Goal: Find specific page/section: Find specific page/section

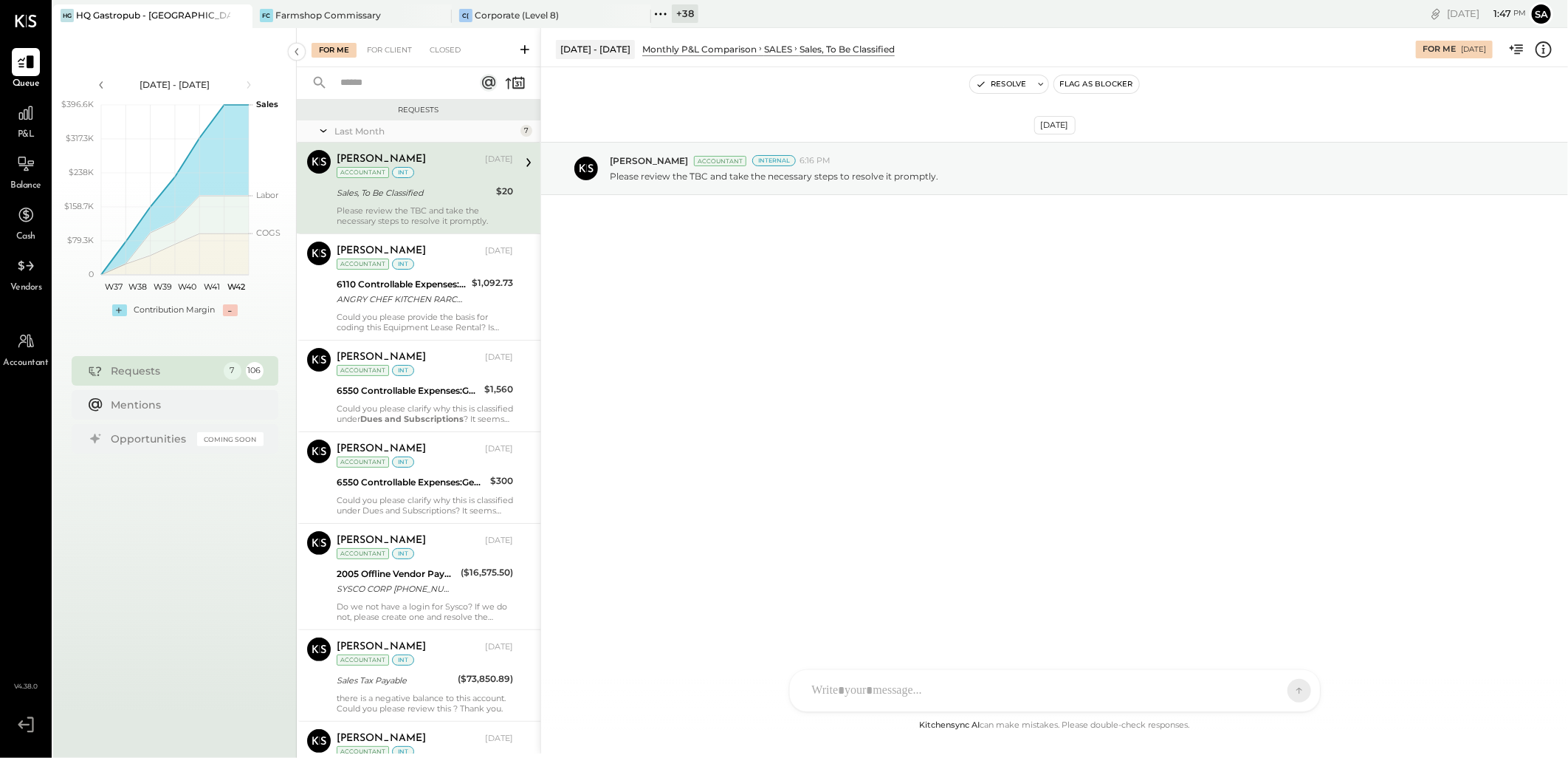
click at [681, 15] on div "+ 38" at bounding box center [684, 14] width 26 height 18
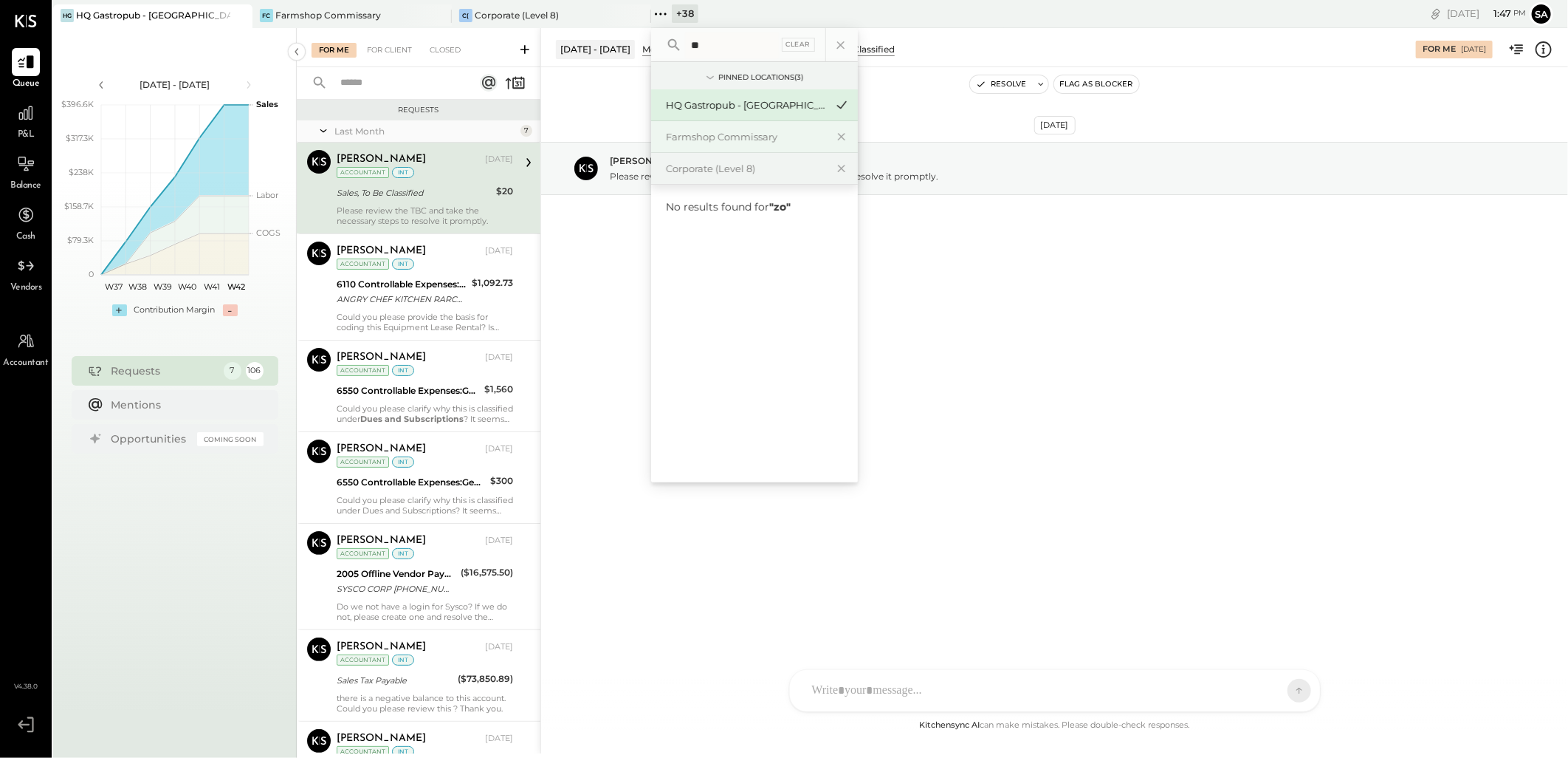
type input "***"
click at [1058, 374] on div "[DATE] [PERSON_NAME] Accountant Internal 6:16 PM Please review the TBC and take…" at bounding box center [1054, 392] width 1027 height 649
